Goal: Task Accomplishment & Management: Use online tool/utility

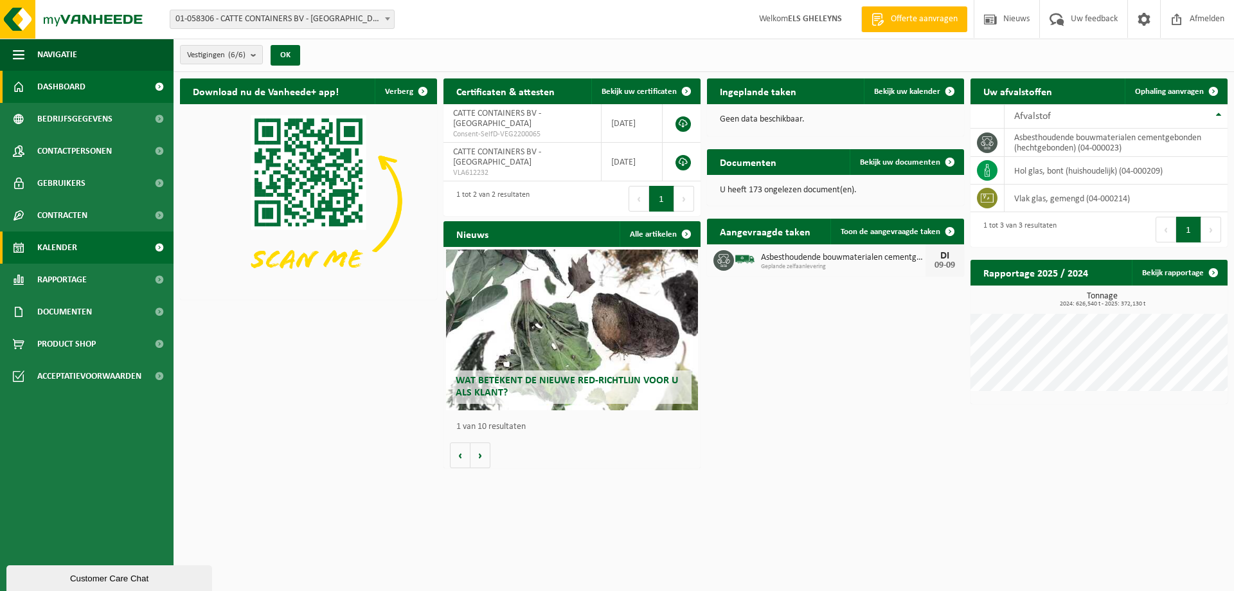
click at [99, 248] on link "Kalender" at bounding box center [87, 247] width 174 height 32
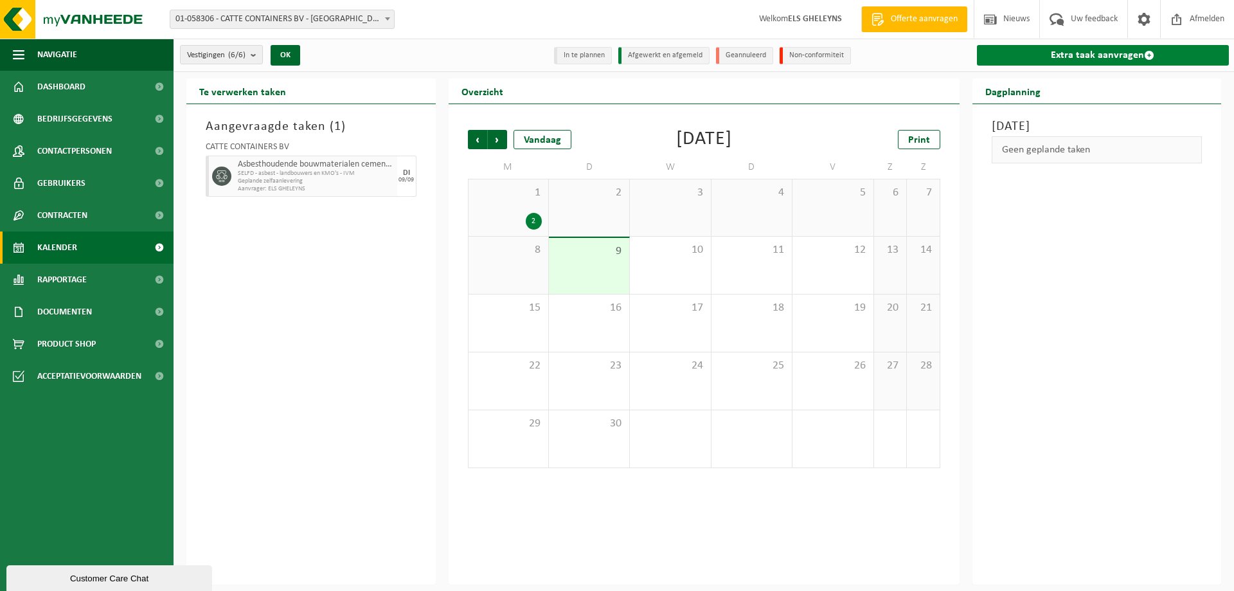
click at [1112, 55] on link "Extra taak aanvragen" at bounding box center [1103, 55] width 253 height 21
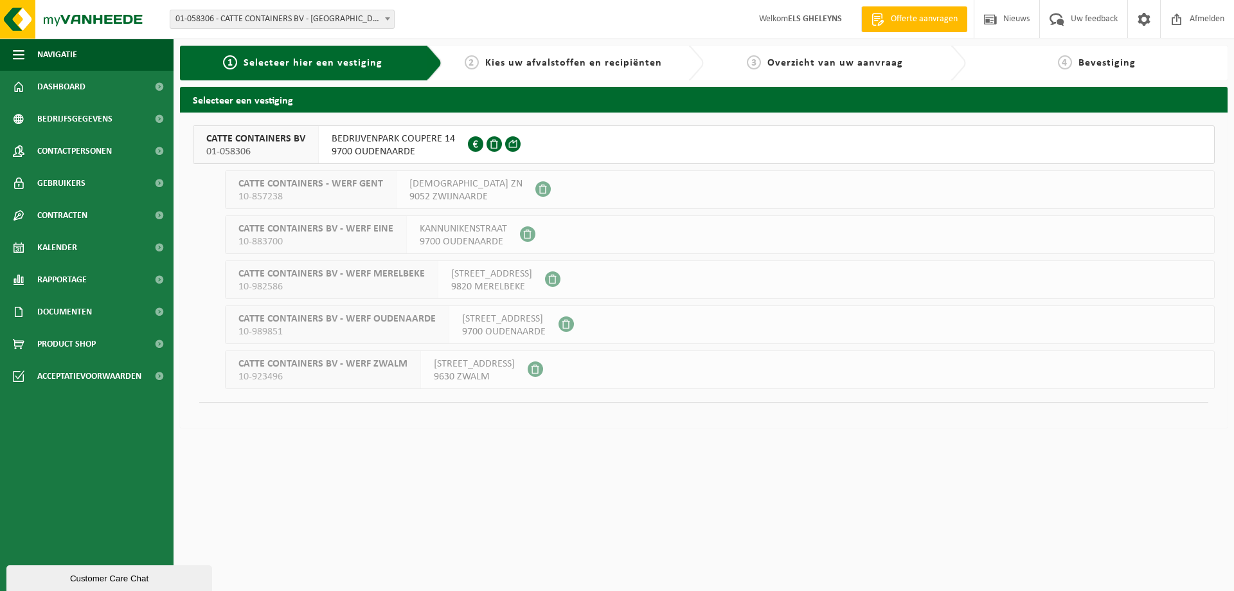
click at [450, 144] on span "BEDRIJVENPARK COUPERE 14" at bounding box center [393, 138] width 123 height 13
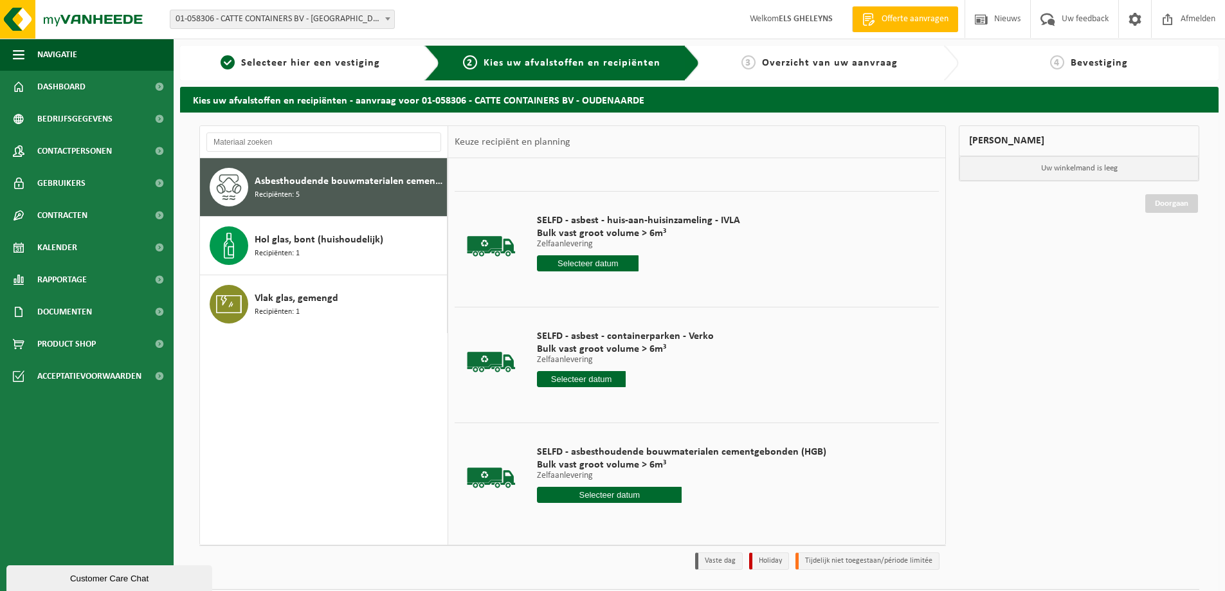
scroll to position [180, 0]
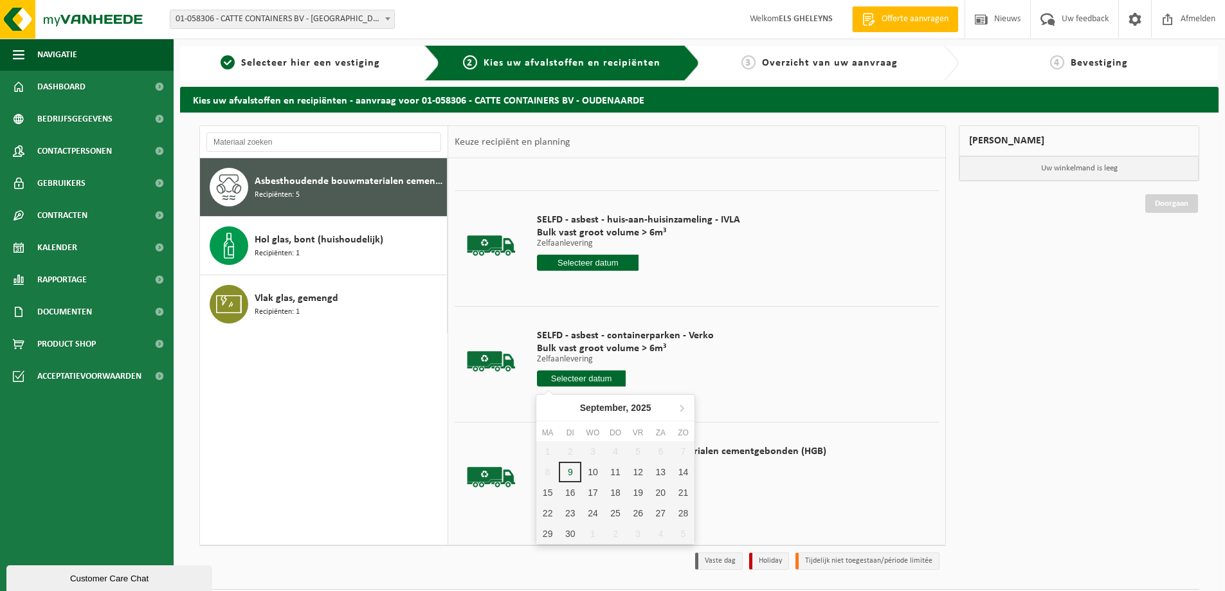
click at [570, 382] on input "text" at bounding box center [581, 378] width 89 height 16
click at [588, 471] on div "10" at bounding box center [592, 472] width 23 height 21
type input "Van [DATE]"
type input "[DATE]"
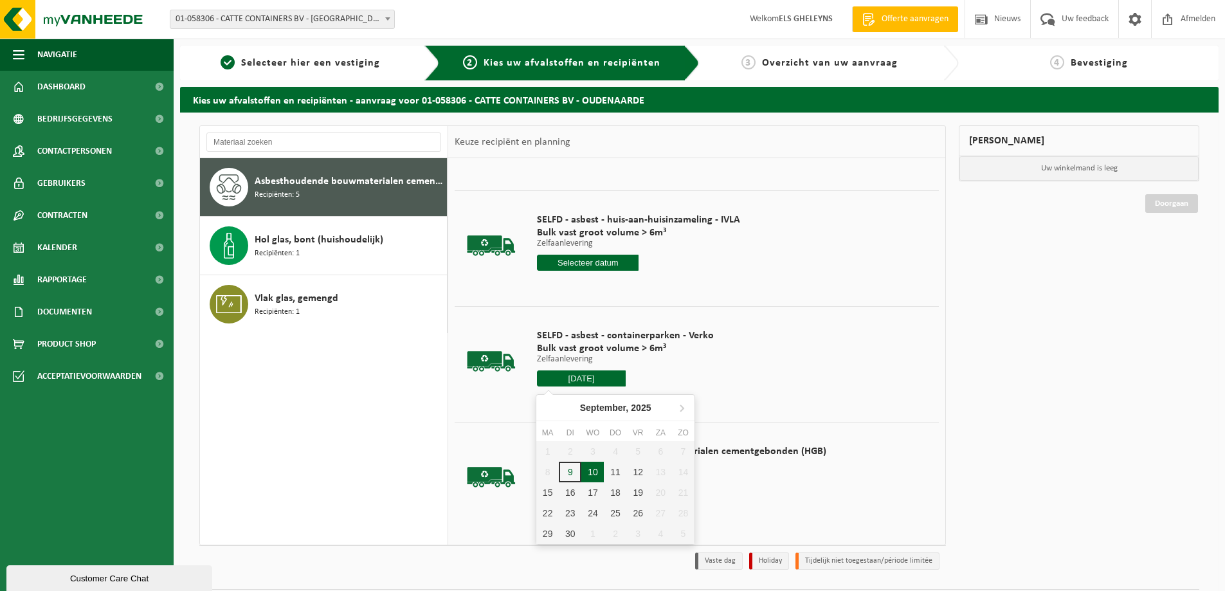
type input "[DATE]"
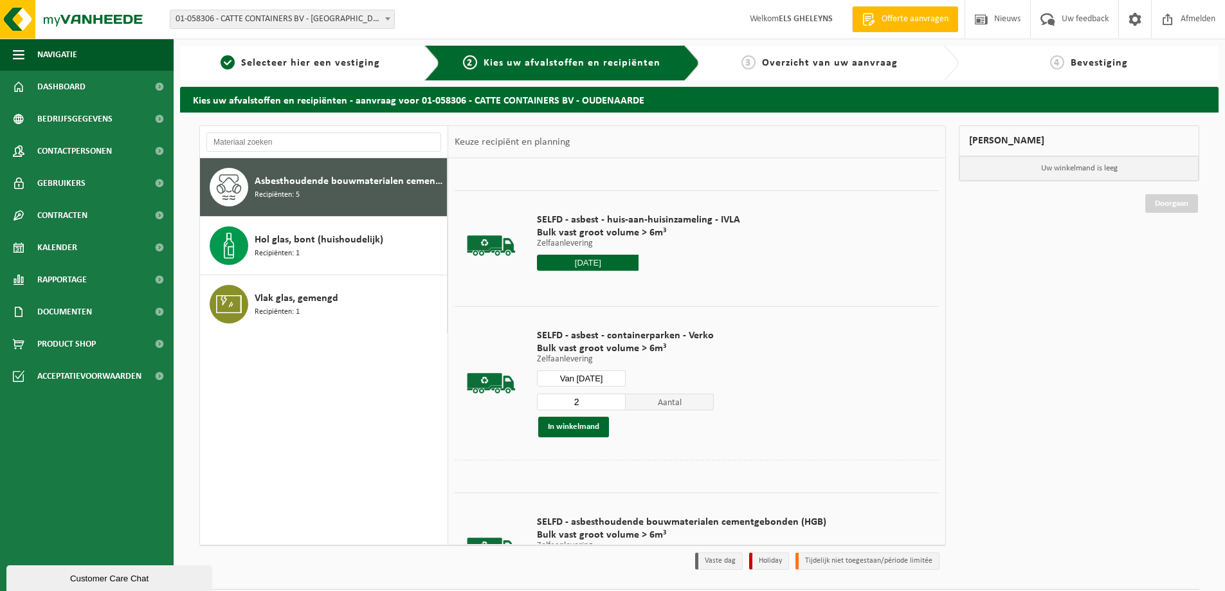
type input "2"
click at [613, 399] on input "2" at bounding box center [581, 401] width 89 height 17
click at [574, 432] on button "In winkelmand" at bounding box center [573, 427] width 71 height 21
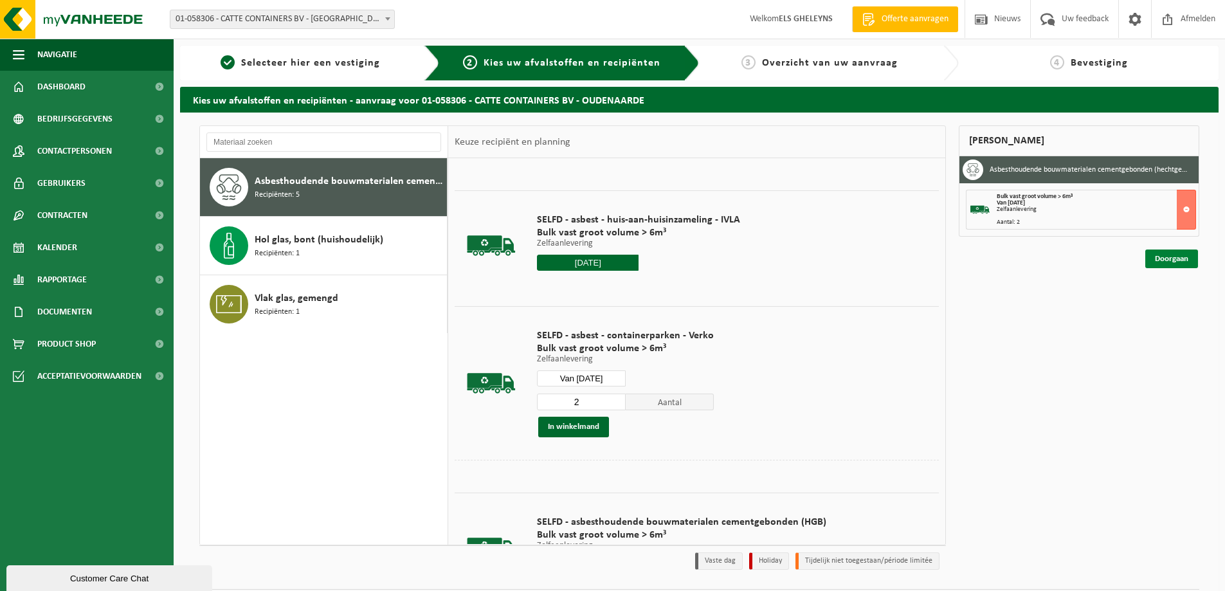
click at [1174, 257] on link "Doorgaan" at bounding box center [1171, 258] width 53 height 19
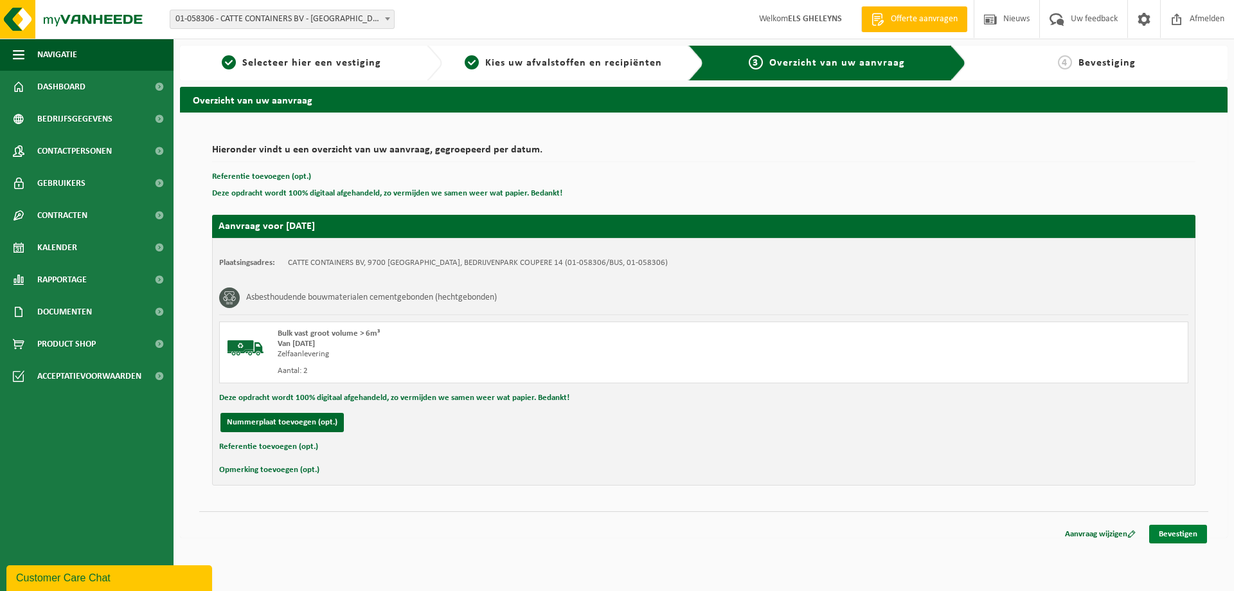
click at [1177, 532] on link "Bevestigen" at bounding box center [1179, 534] width 58 height 19
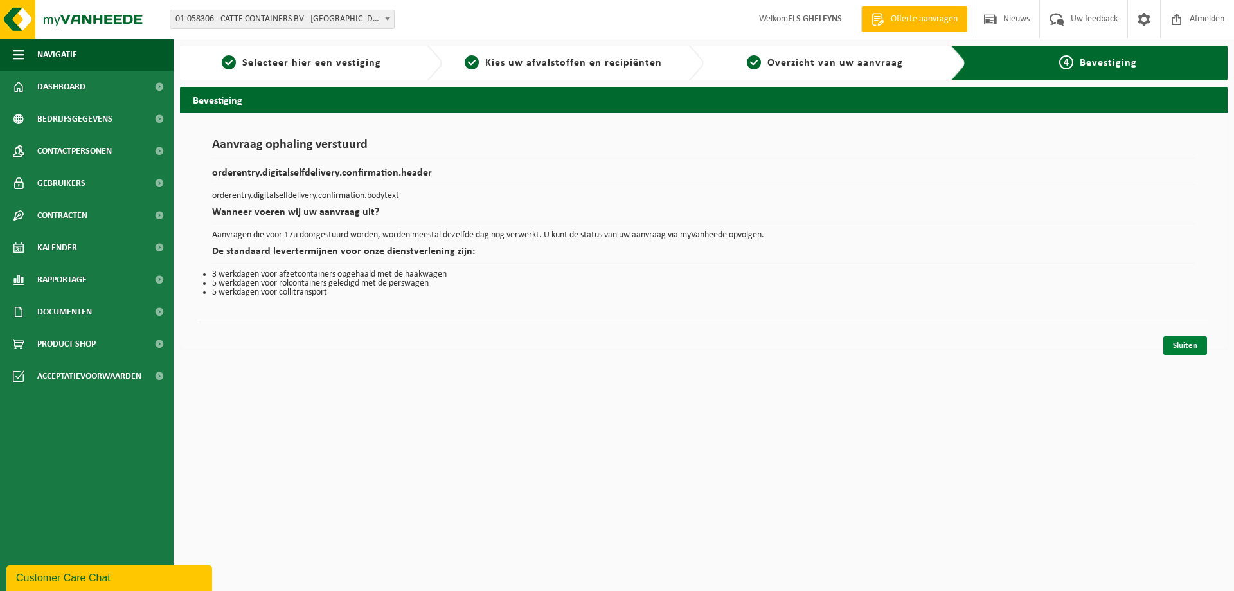
click at [1196, 345] on link "Sluiten" at bounding box center [1186, 345] width 44 height 19
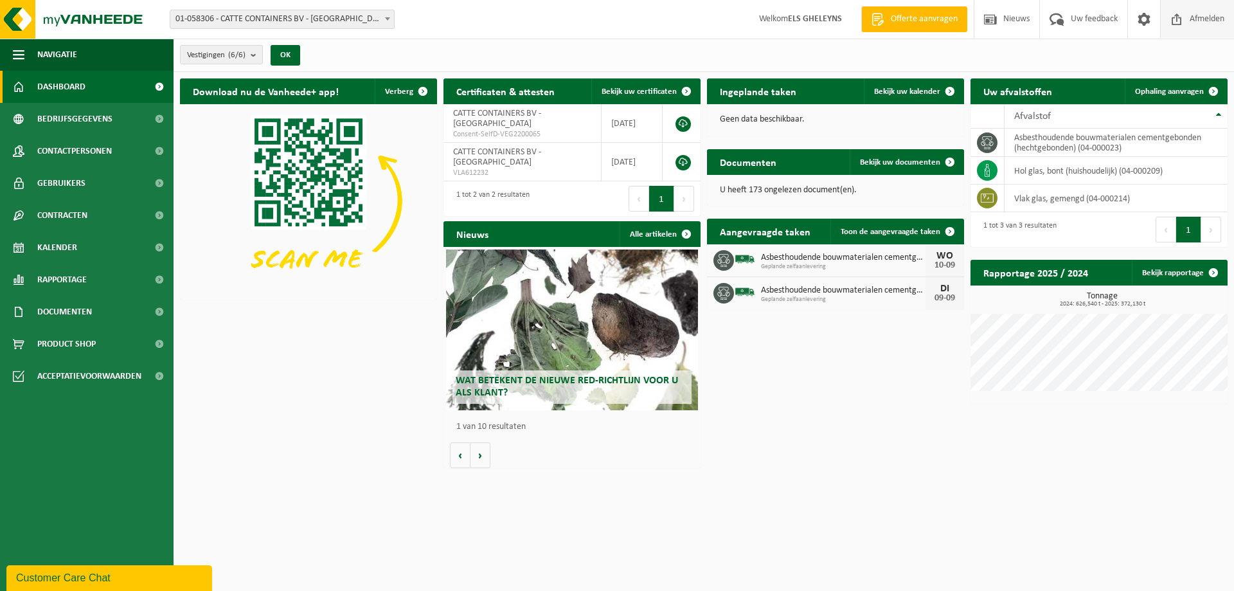
click at [1200, 21] on span "Afmelden" at bounding box center [1207, 19] width 41 height 38
